Goal: Transaction & Acquisition: Purchase product/service

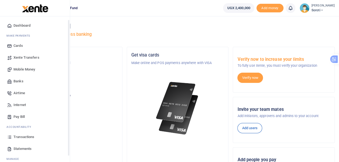
scroll to position [30, 0]
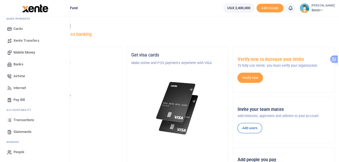
click at [23, 53] on span "Mobile Money" at bounding box center [24, 52] width 22 height 5
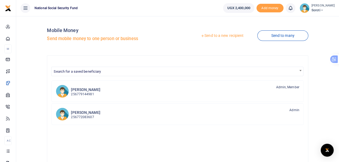
click at [206, 35] on link "Send to a new recipient" at bounding box center [222, 36] width 70 height 10
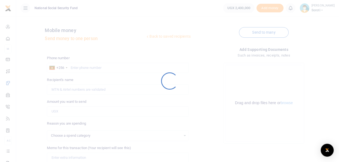
select select
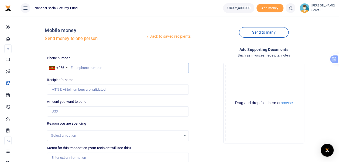
click at [74, 66] on input "text" at bounding box center [118, 68] width 142 height 10
type input "0776268070"
type input "Comfort Irene Wanichan"
type input "0776268070"
click at [75, 112] on input "Amount you want to send" at bounding box center [118, 112] width 142 height 10
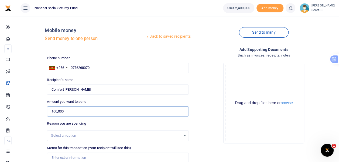
scroll to position [76, 0]
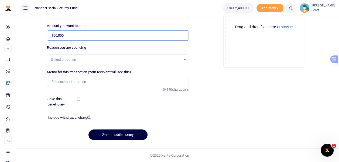
type input "100,000"
click at [60, 81] on input "Memo for this transaction (Your recipient will see this)" at bounding box center [118, 82] width 142 height 10
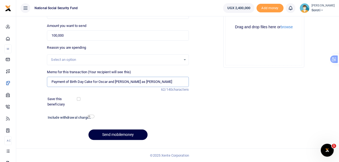
type input "Payment of Birth Day Cake for Oscar and Hilda as August Babies"
click at [78, 99] on input "checkbox" at bounding box center [79, 99] width 4 height 4
checkbox input "true"
click at [89, 115] on input "checkbox" at bounding box center [90, 117] width 7 height 4
checkbox input "true"
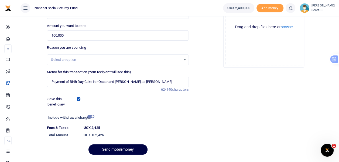
click at [286, 27] on button "browse" at bounding box center [287, 27] width 12 height 4
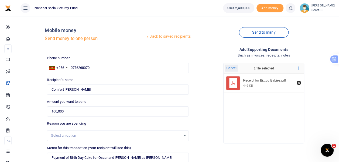
scroll to position [91, 0]
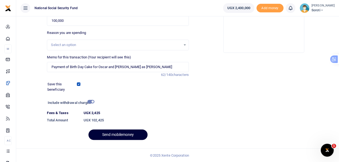
click at [125, 136] on button "Send mobilemoney" at bounding box center [117, 135] width 59 height 11
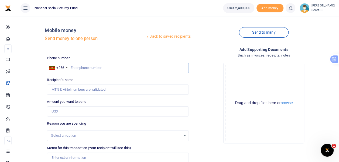
click at [74, 67] on input "text" at bounding box center [118, 68] width 142 height 10
type input "0788888249"
type input "Fatuma Bebi Akera"
type input "0788888249"
click at [63, 113] on input "Amount you want to send" at bounding box center [118, 112] width 142 height 10
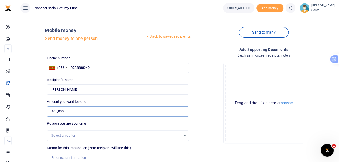
type input "105,000"
click at [67, 133] on div "Select an option" at bounding box center [116, 135] width 130 height 5
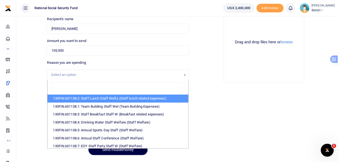
scroll to position [76, 0]
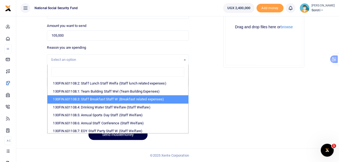
click at [231, 100] on div "Add supporting Documents Such as invoices, receipts, notes Drop your files here…" at bounding box center [264, 58] width 146 height 174
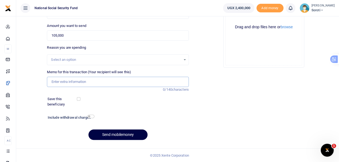
click at [60, 83] on input "Memo for this transaction (Your recipient will see this)" at bounding box center [118, 82] width 142 height 10
type input "Payment of Milk Supplied in August 2025"
drag, startPoint x: 79, startPoint y: 98, endPoint x: 95, endPoint y: 111, distance: 20.7
click at [79, 99] on input "checkbox" at bounding box center [79, 99] width 4 height 4
checkbox input "true"
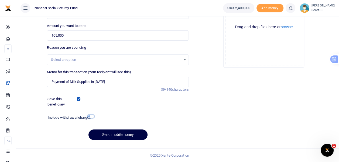
click at [91, 117] on input "checkbox" at bounding box center [90, 117] width 7 height 4
checkbox input "true"
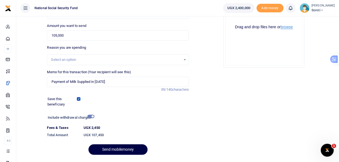
click at [288, 28] on button "browse" at bounding box center [287, 27] width 12 height 4
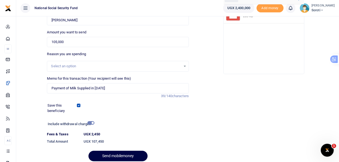
scroll to position [91, 0]
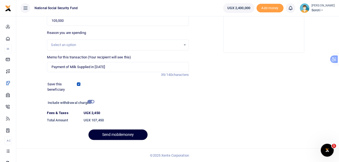
click at [129, 136] on button "Send mobilemoney" at bounding box center [117, 135] width 59 height 11
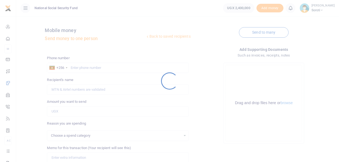
select select
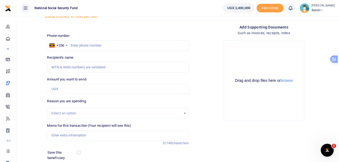
scroll to position [22, 0]
click at [74, 45] on input "text" at bounding box center [118, 46] width 142 height 10
type input "0789249116"
type input "Alex Buyi"
click at [69, 87] on input "Amount you want to send" at bounding box center [118, 89] width 142 height 10
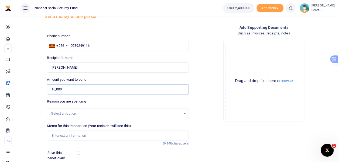
type input "10,000"
click at [58, 135] on input "Memo for this transaction (Your recipient will see this)" at bounding box center [118, 136] width 142 height 10
type input "Payment of Tyre Mending for Office Car"
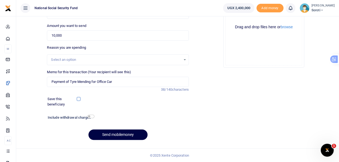
click at [78, 100] on input "checkbox" at bounding box center [79, 99] width 4 height 4
checkbox input "true"
click at [91, 117] on input "checkbox" at bounding box center [90, 117] width 7 height 4
checkbox input "true"
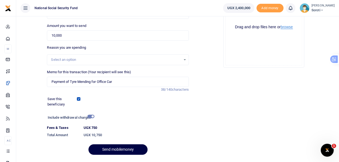
click at [288, 28] on button "browse" at bounding box center [287, 27] width 12 height 4
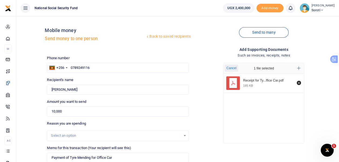
scroll to position [91, 0]
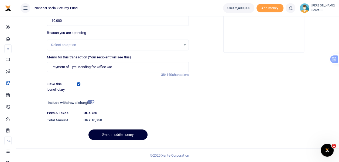
click at [117, 137] on button "Send mobilemoney" at bounding box center [117, 135] width 59 height 11
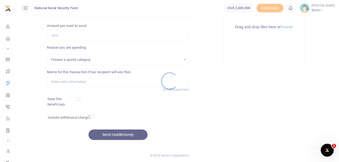
select select
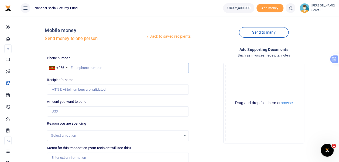
click at [84, 68] on input "text" at bounding box center [118, 68] width 142 height 10
type input "0785052698"
type input "Aisha Neumbe"
type input "0785052698"
click at [62, 112] on input "Amount you want to send" at bounding box center [118, 112] width 142 height 10
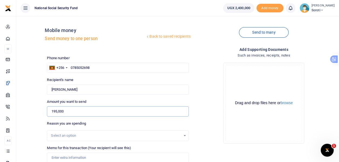
scroll to position [76, 0]
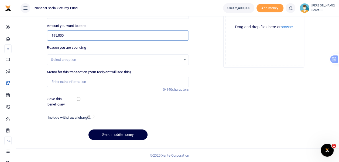
type input "195,000"
click at [66, 84] on input "Memo for this transaction (Your recipient will see this)" at bounding box center [118, 82] width 142 height 10
type input "Payment of Drinking water supplied for Customers"
click at [80, 100] on input "checkbox" at bounding box center [79, 99] width 4 height 4
checkbox input "true"
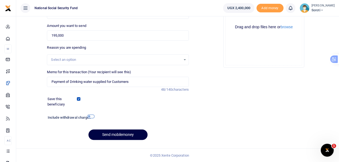
click at [92, 117] on input "checkbox" at bounding box center [90, 117] width 7 height 4
checkbox input "true"
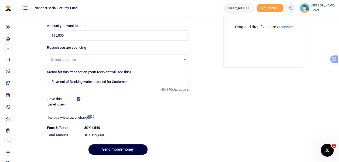
click at [286, 27] on button "browse" at bounding box center [287, 27] width 12 height 4
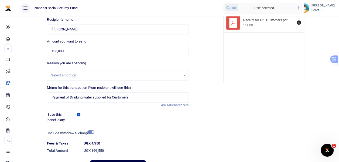
scroll to position [91, 0]
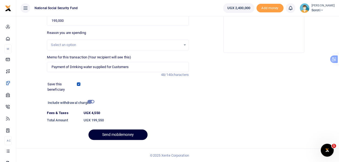
click at [127, 134] on button "Send mobilemoney" at bounding box center [117, 135] width 59 height 11
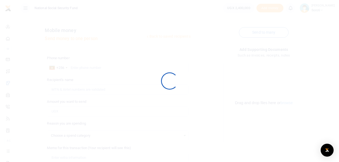
scroll to position [76, 0]
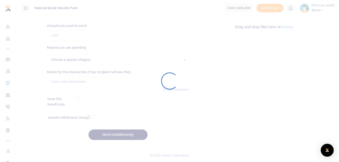
select select
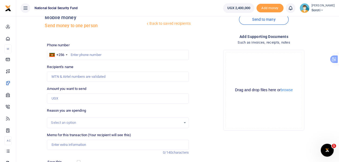
scroll to position [0, 0]
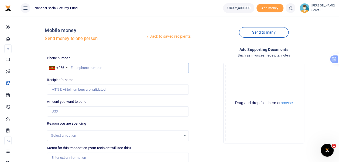
click at [74, 67] on input "text" at bounding box center [118, 68] width 142 height 10
type input "0772867574"
type input "Didmos Akopu"
type input "0772867574"
click at [70, 109] on input "Amount you want to send" at bounding box center [118, 112] width 142 height 10
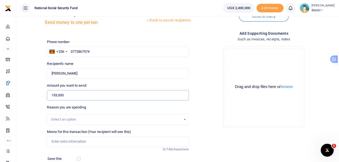
scroll to position [27, 0]
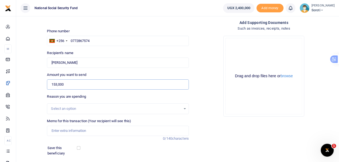
type input "153,000"
click at [68, 132] on input "Memo for this transaction (Your recipient will see this)" at bounding box center [118, 131] width 142 height 10
type input "Payment of Office Sundries Supplied"
click at [127, 143] on div "Phone number +256 Uganda +256 0772867574 Phone is required. Recipient's name Fo…" at bounding box center [118, 111] width 146 height 165
click at [79, 148] on input "checkbox" at bounding box center [79, 148] width 4 height 4
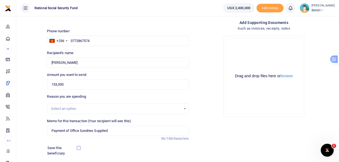
checkbox input "true"
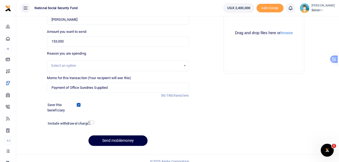
scroll to position [76, 0]
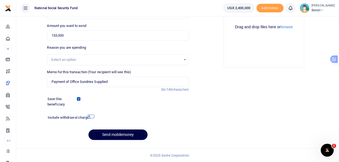
click at [90, 117] on input "checkbox" at bounding box center [90, 117] width 7 height 4
checkbox input "true"
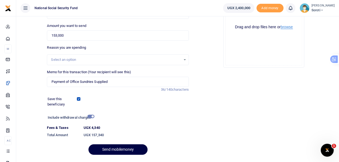
click at [288, 29] on button "browse" at bounding box center [287, 27] width 12 height 4
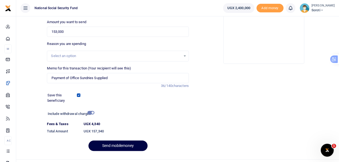
scroll to position [91, 0]
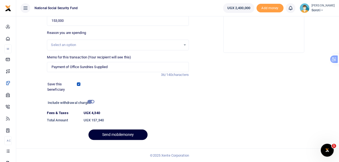
click at [110, 136] on button "Send mobilemoney" at bounding box center [117, 135] width 59 height 11
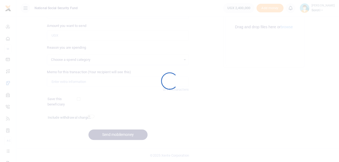
select select
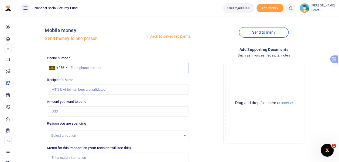
click at [78, 67] on input "text" at bounding box center [118, 68] width 142 height 10
type input "0774006916"
type input "[PERSON_NAME]"
type input "0774006916"
click at [65, 110] on input "Amount you want to send" at bounding box center [118, 112] width 142 height 10
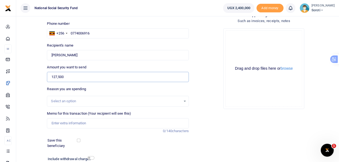
scroll to position [76, 0]
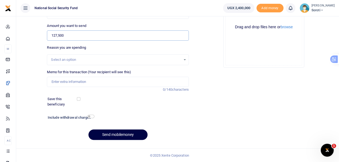
type input "127,500"
click at [64, 80] on input "Memo for this transaction (Your recipient will see this)" at bounding box center [118, 82] width 142 height 10
type input "Payment of Breakfast for Office Staff"
click at [194, 118] on div "Add supporting Documents Such as invoices, receipts, notes Drop your files here…" at bounding box center [264, 58] width 146 height 174
click at [90, 115] on input "checkbox" at bounding box center [90, 117] width 7 height 4
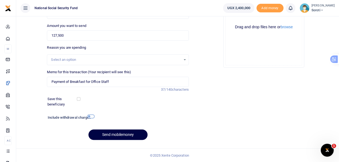
checkbox input "true"
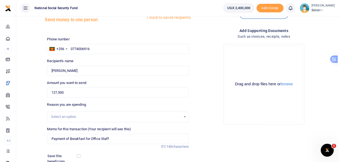
scroll to position [0, 0]
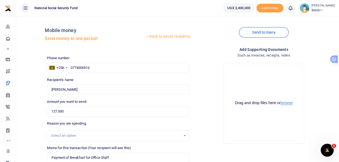
click at [288, 102] on button "browse" at bounding box center [287, 103] width 12 height 4
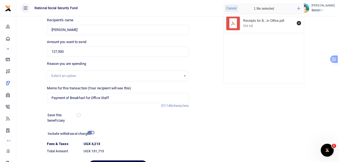
scroll to position [91, 0]
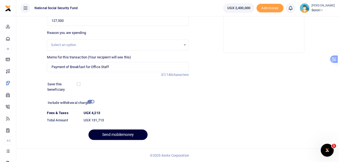
click at [129, 135] on button "Send mobilemoney" at bounding box center [117, 135] width 59 height 11
